Goal: Navigation & Orientation: Find specific page/section

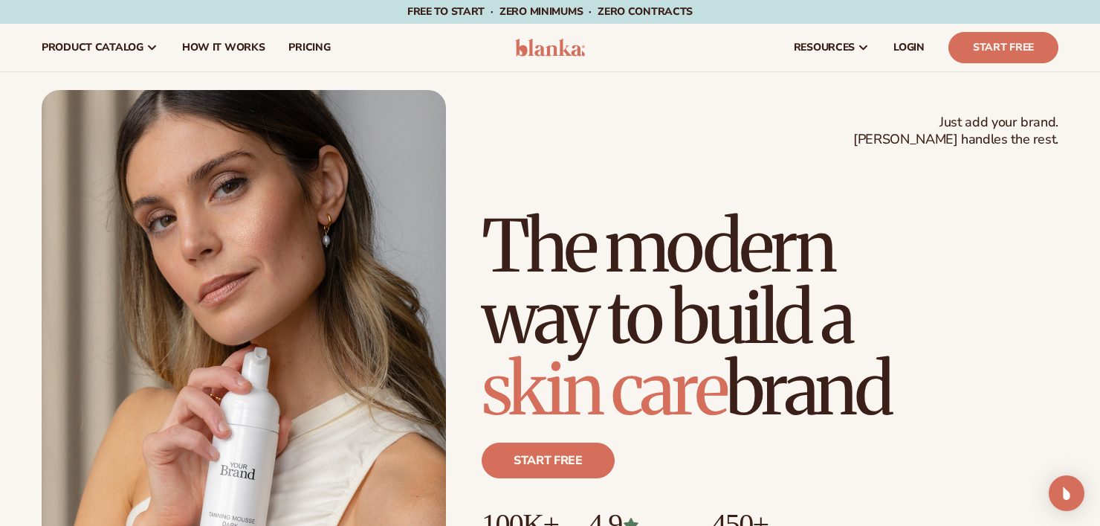
click at [1023, 91] on div "Just add your brand. Blanka handles the rest. beauty,skin care,wellness,makeup …" at bounding box center [550, 345] width 1100 height 546
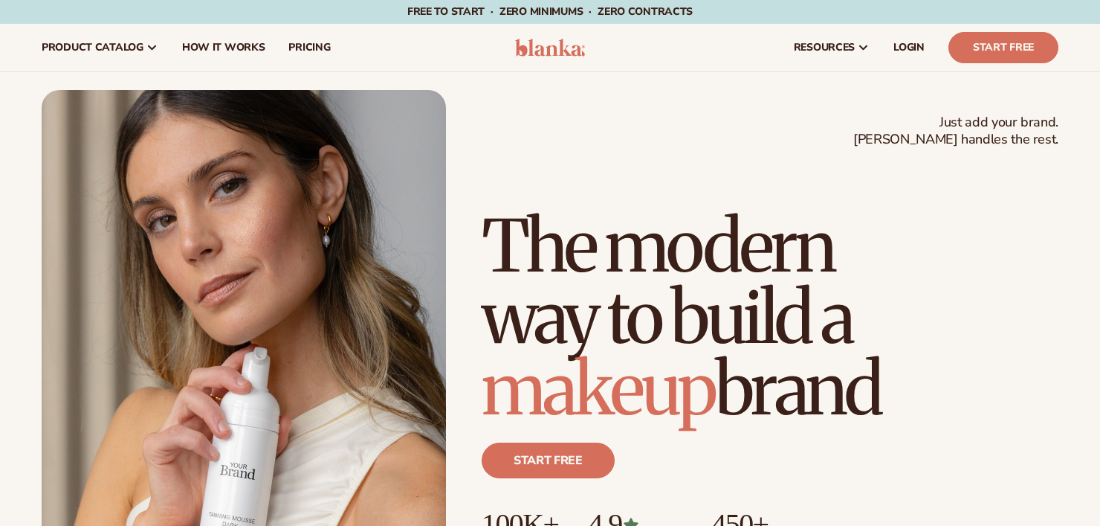
drag, startPoint x: 391, startPoint y: 63, endPoint x: 396, endPoint y: 70, distance: 8.5
click at [391, 63] on nav "product catalog Private label products The Lab by Blanka" at bounding box center [265, 48] width 471 height 48
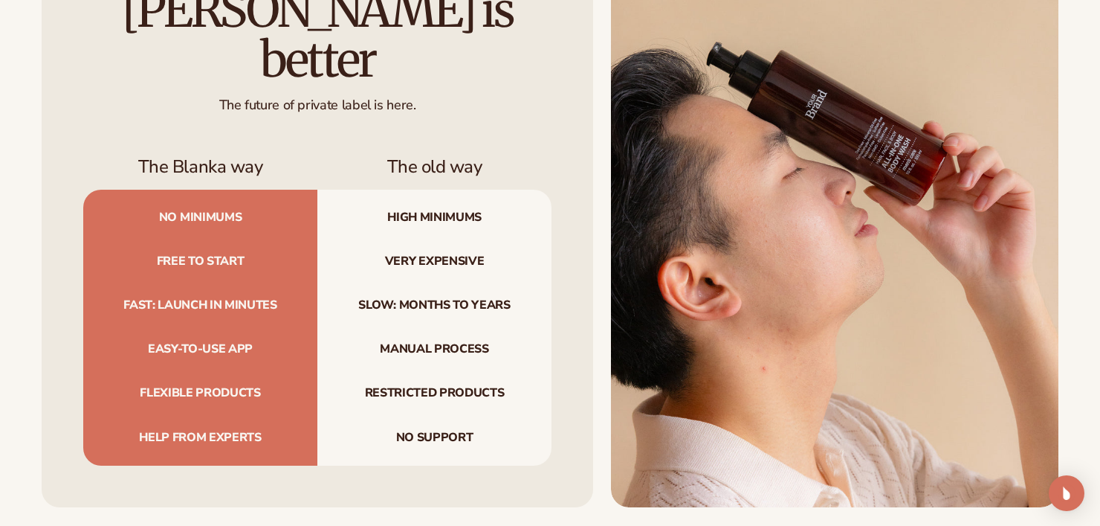
scroll to position [4576, 0]
